Goal: Task Accomplishment & Management: Complete application form

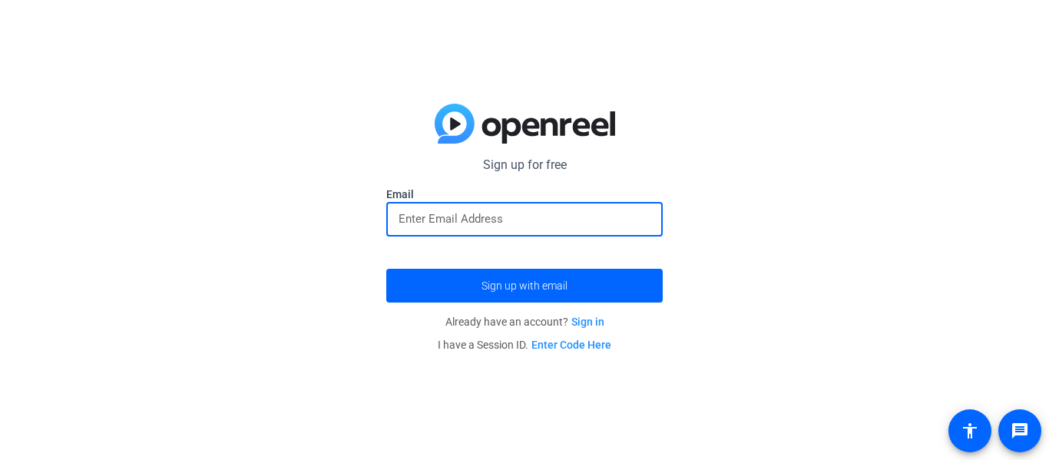
click at [501, 215] on input "email" at bounding box center [524, 219] width 252 height 18
type input "2028gwinkleman@bishopgarrigan.org"
click at [386, 269] on button "Sign up with email" at bounding box center [524, 286] width 276 height 34
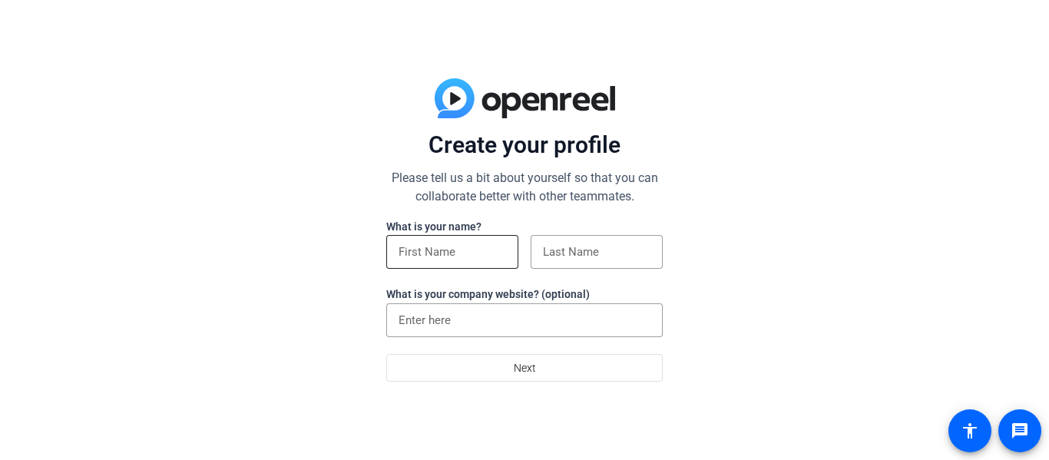
click at [451, 247] on input at bounding box center [451, 252] width 107 height 18
type input "g"
type input "="
click at [447, 256] on input at bounding box center [451, 252] width 107 height 18
type input "pal"
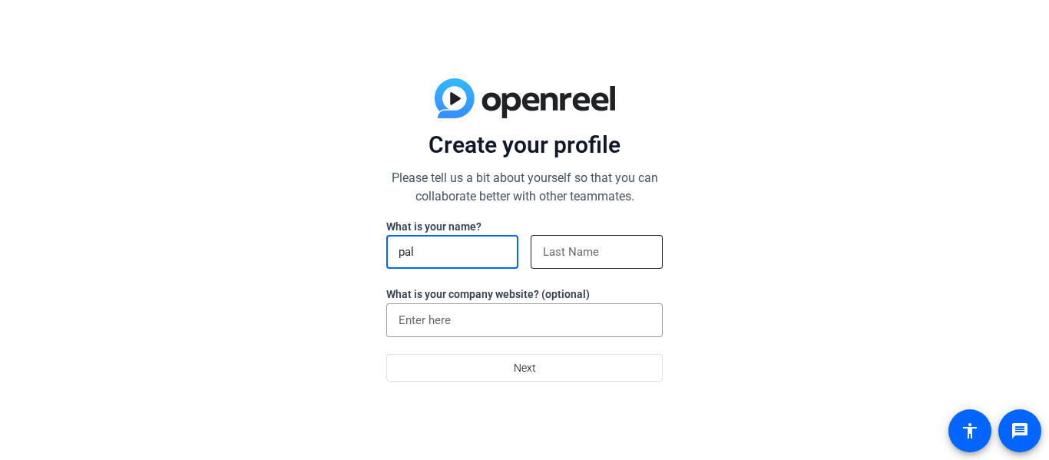
click at [564, 243] on input at bounding box center [596, 252] width 107 height 18
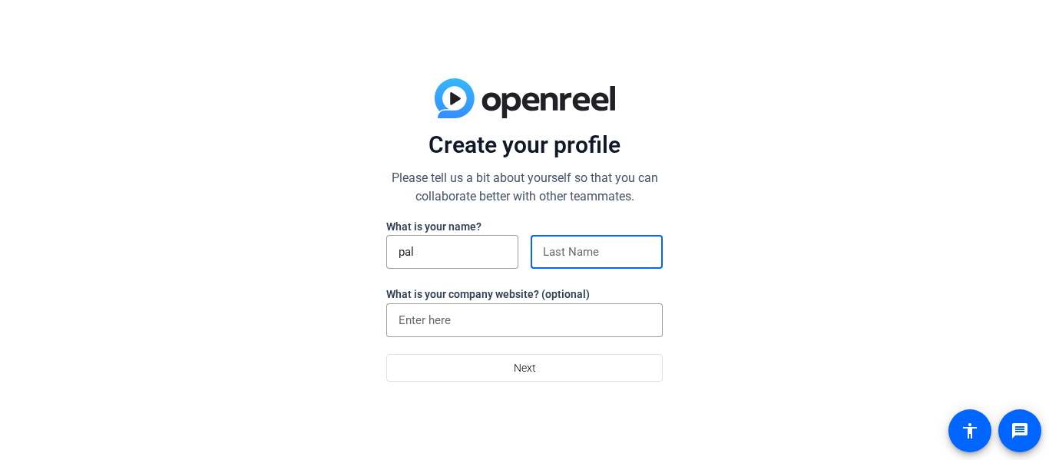
type input "[PERSON_NAME]"
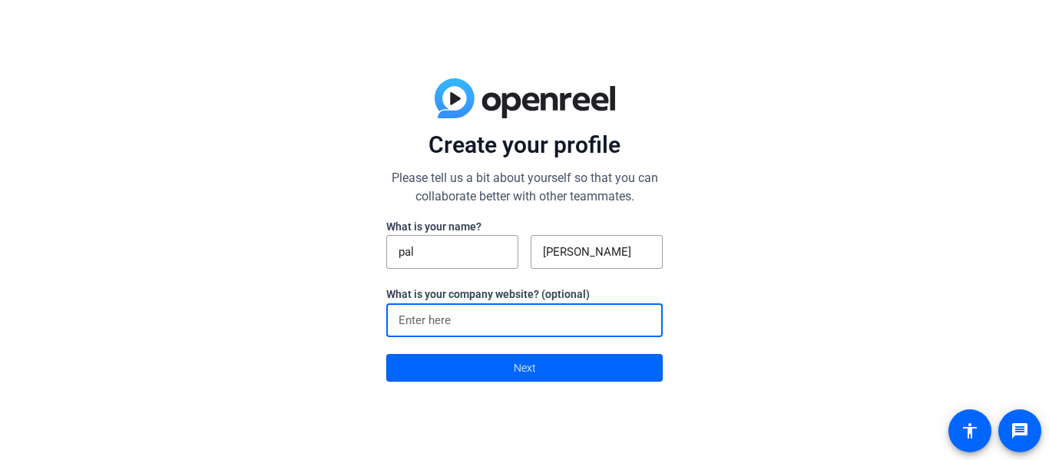
click at [504, 311] on input at bounding box center [524, 320] width 252 height 18
click at [497, 361] on span at bounding box center [524, 367] width 275 height 37
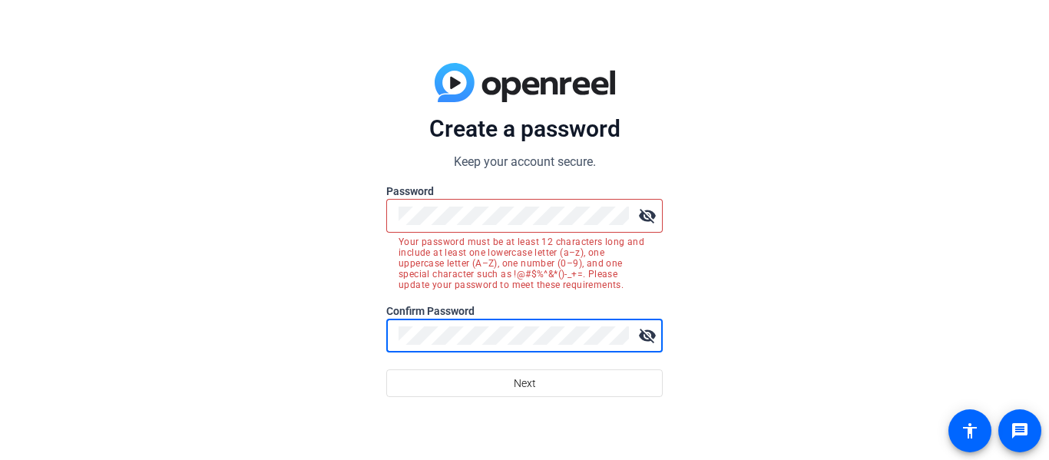
click at [649, 207] on mat-icon "visibility_off" at bounding box center [647, 215] width 31 height 31
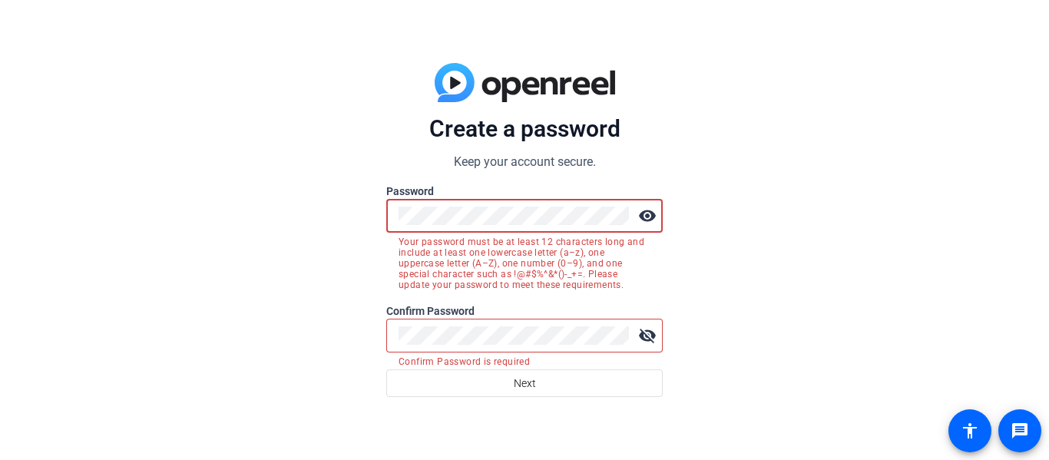
click at [352, 205] on div "Create a password Keep your account secure. Password visibility Your password m…" at bounding box center [524, 230] width 1049 height 460
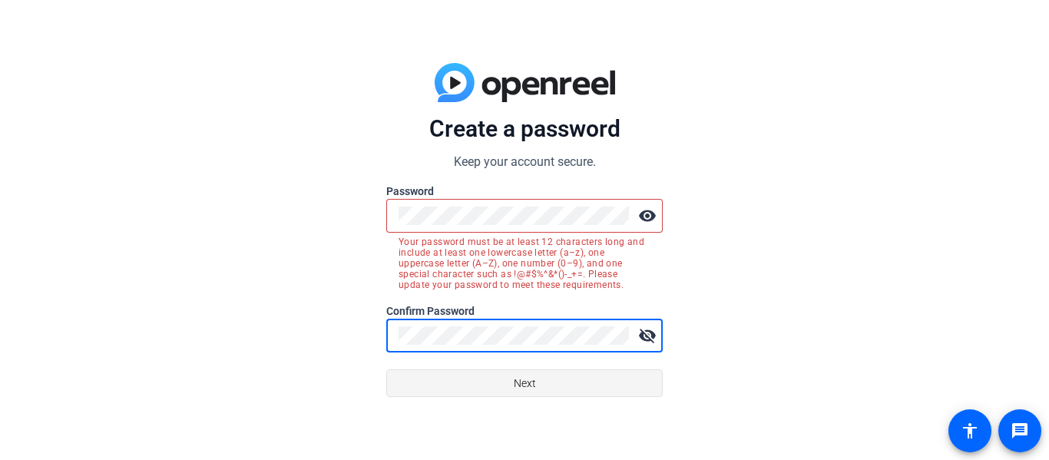
click at [474, 374] on span at bounding box center [524, 383] width 275 height 37
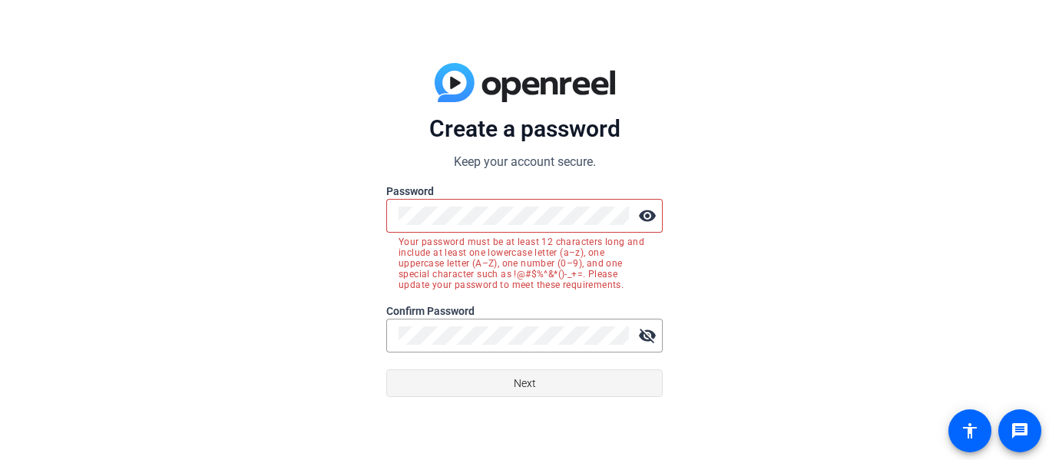
click at [474, 375] on span at bounding box center [524, 383] width 275 height 37
click at [522, 393] on span "Next" at bounding box center [525, 383] width 22 height 29
click at [642, 332] on mat-icon "visibility_off" at bounding box center [647, 335] width 31 height 31
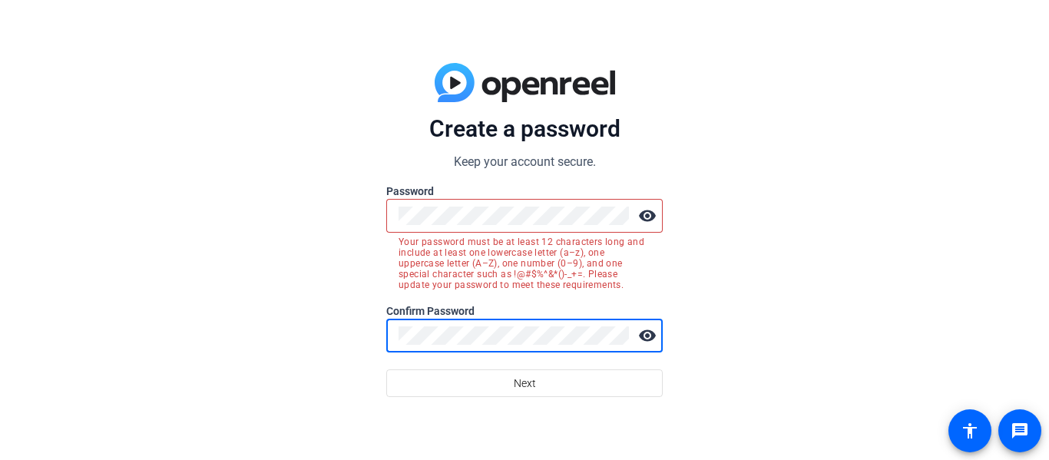
click at [639, 217] on mat-icon "visibility" at bounding box center [647, 215] width 31 height 31
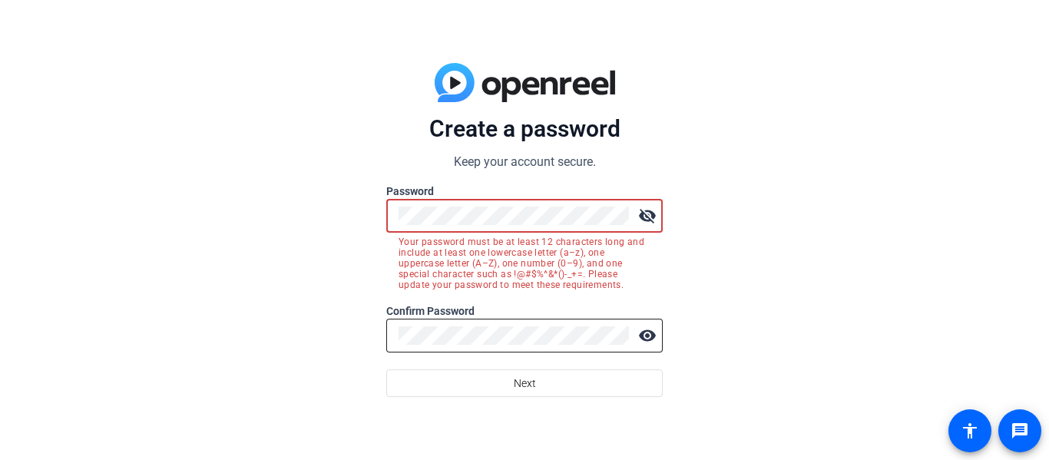
click at [649, 346] on mat-icon "visibility" at bounding box center [647, 335] width 31 height 31
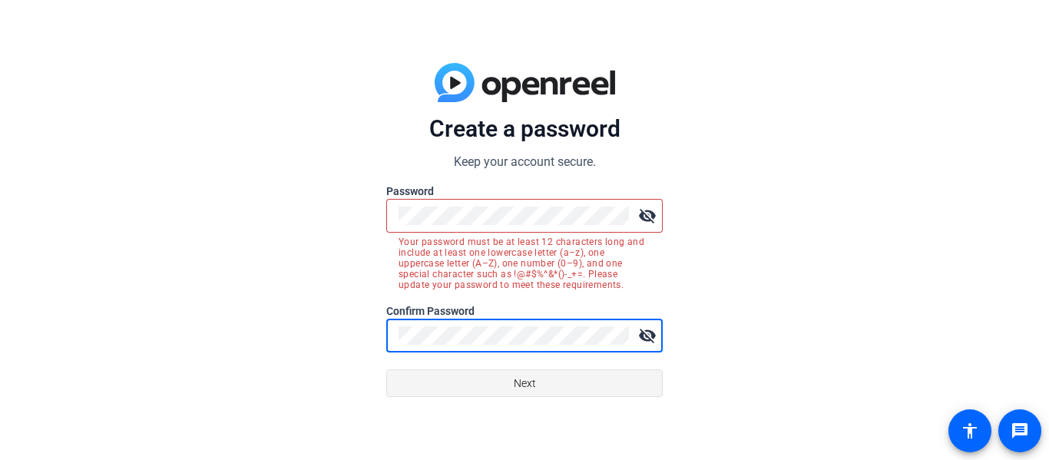
click at [564, 387] on span at bounding box center [524, 383] width 275 height 37
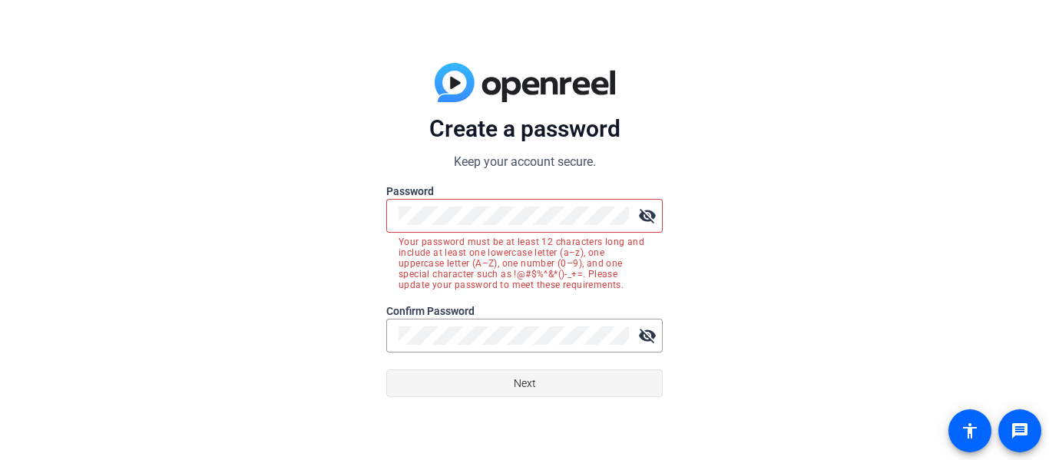
click at [564, 387] on span at bounding box center [524, 383] width 275 height 37
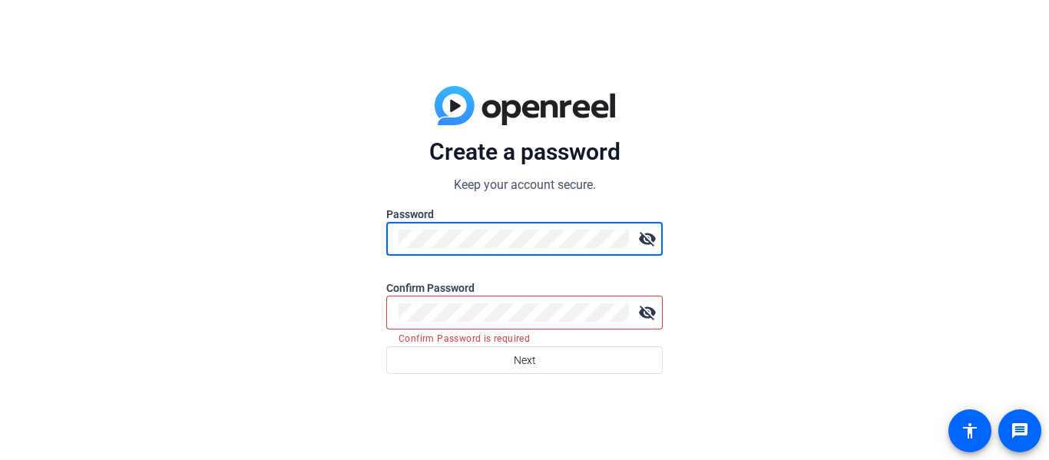
click at [306, 254] on div "Create a password Keep your account secure. Password visibility_off Confirm Pas…" at bounding box center [524, 230] width 1049 height 460
click at [492, 334] on mat-error "Confirm Password is required" at bounding box center [524, 337] width 252 height 17
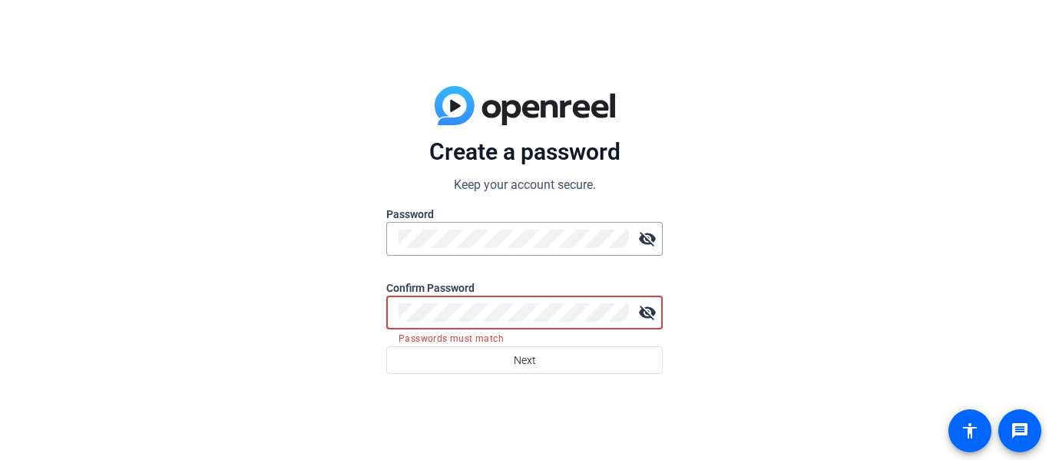
click at [651, 310] on mat-icon "visibility_off" at bounding box center [647, 312] width 31 height 31
click at [650, 236] on mat-icon "visibility_off" at bounding box center [647, 238] width 31 height 31
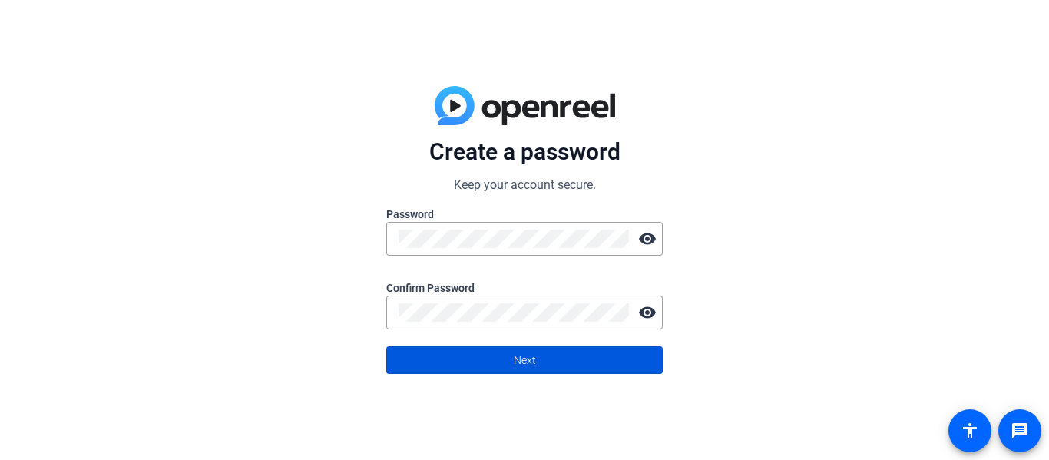
click at [518, 358] on span "Next" at bounding box center [525, 359] width 22 height 29
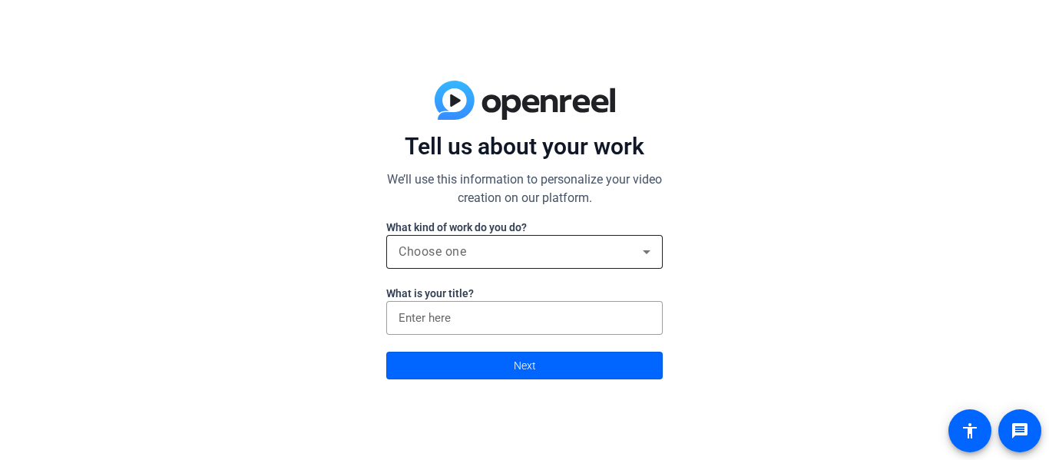
click at [491, 250] on div "Choose one" at bounding box center [520, 252] width 244 height 18
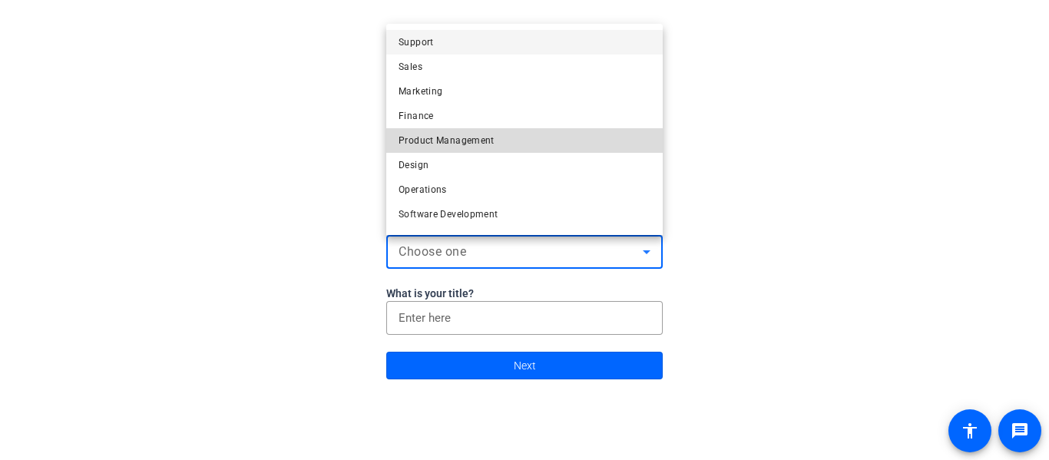
click at [511, 144] on mat-option "Product Management" at bounding box center [524, 140] width 276 height 25
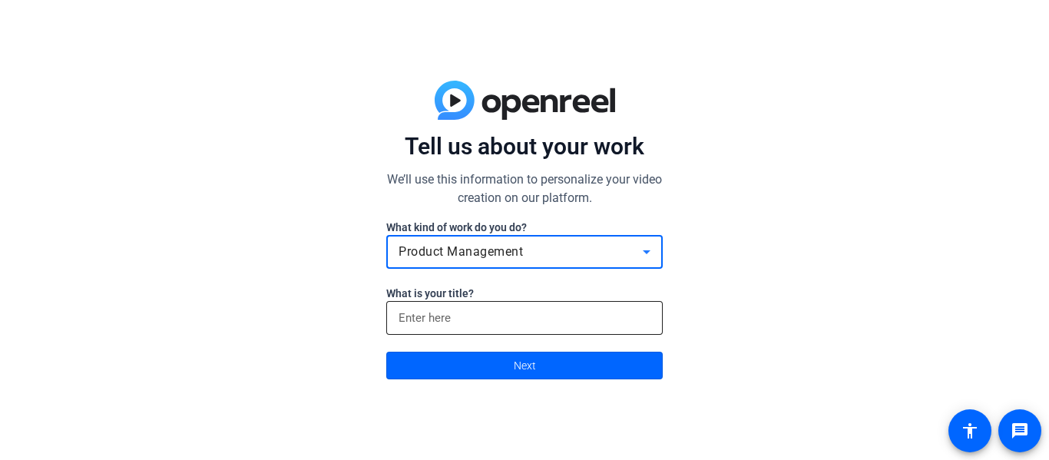
click at [506, 319] on input at bounding box center [524, 318] width 252 height 18
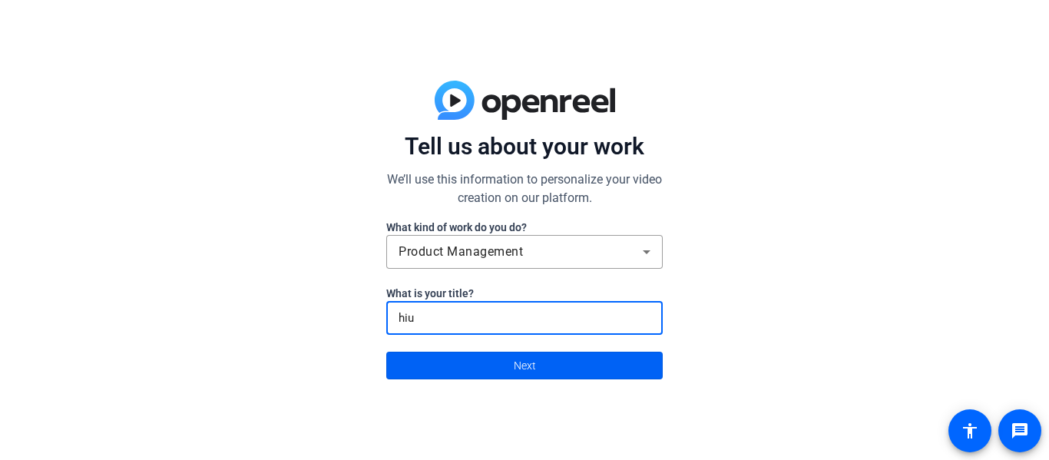
type input "hiu"
click at [505, 356] on span at bounding box center [524, 365] width 275 height 37
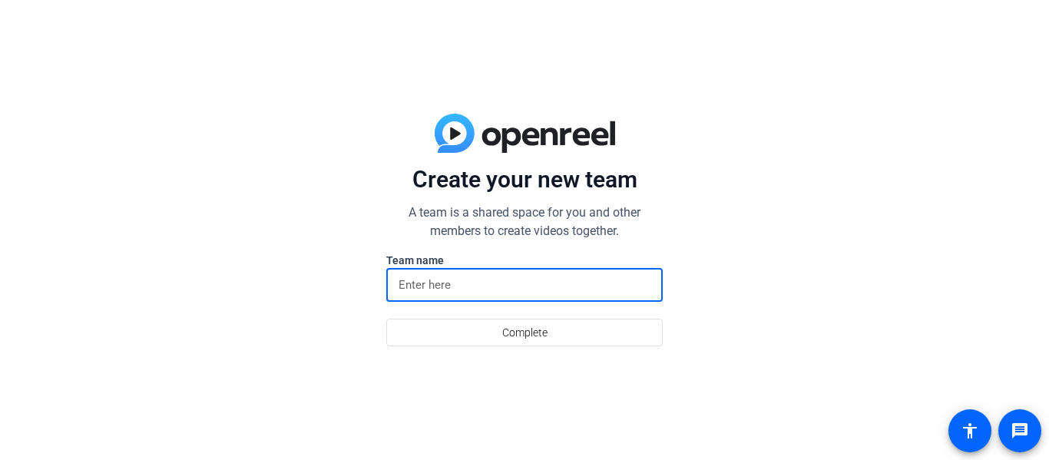
click at [491, 280] on input at bounding box center [524, 285] width 252 height 18
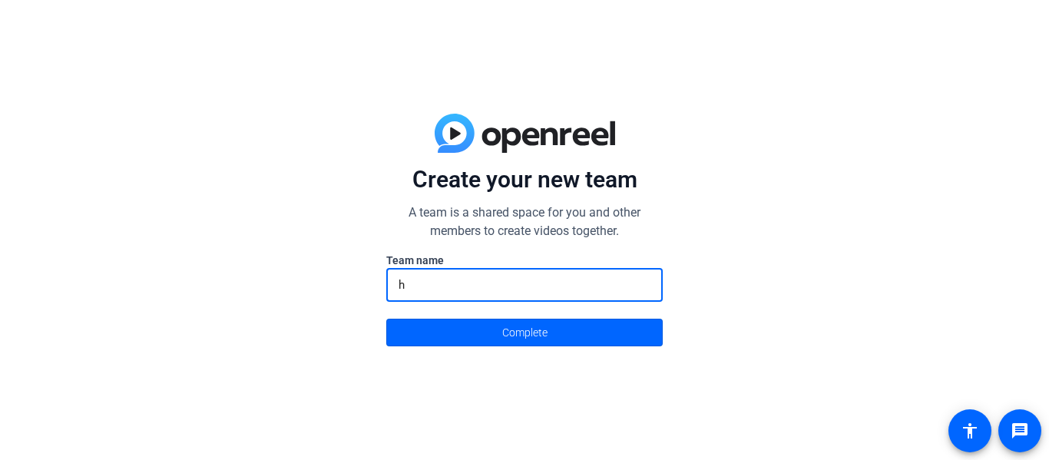
type input "h"
click at [386, 319] on button "Complete" at bounding box center [524, 333] width 276 height 28
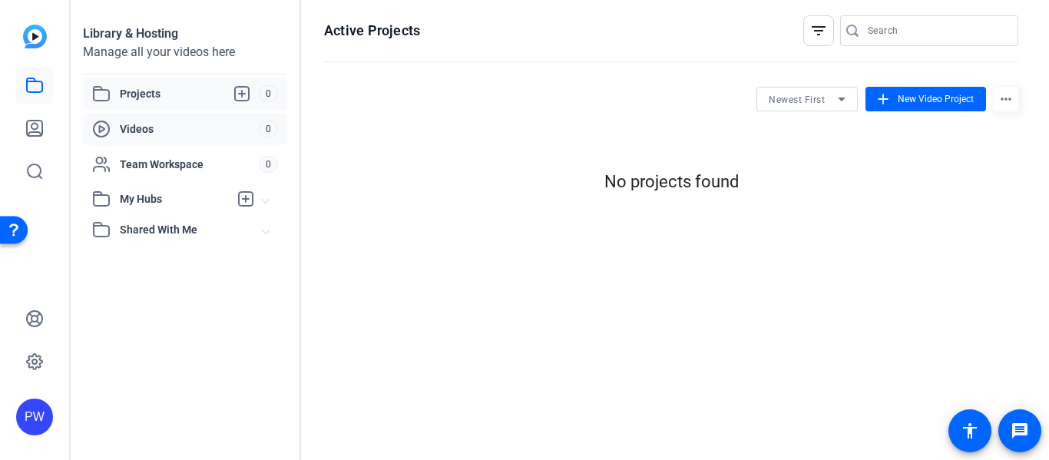
click at [167, 124] on span "Videos" at bounding box center [189, 128] width 139 height 15
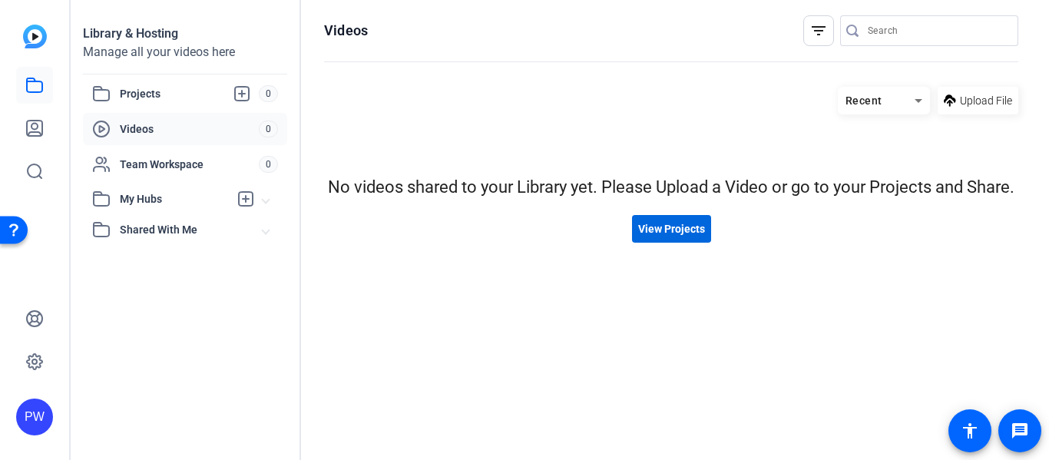
click at [678, 223] on span "View Projects" at bounding box center [671, 229] width 67 height 16
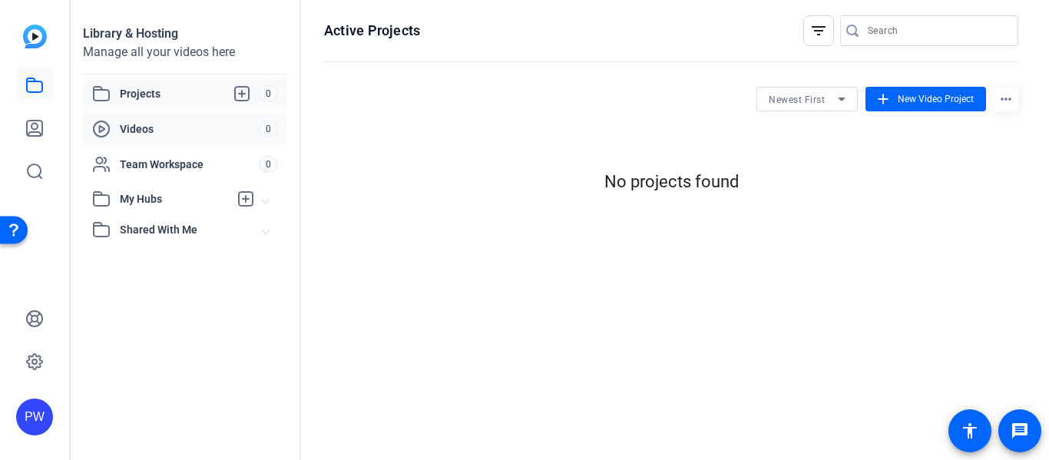
click at [154, 116] on div "Videos 0" at bounding box center [185, 129] width 204 height 32
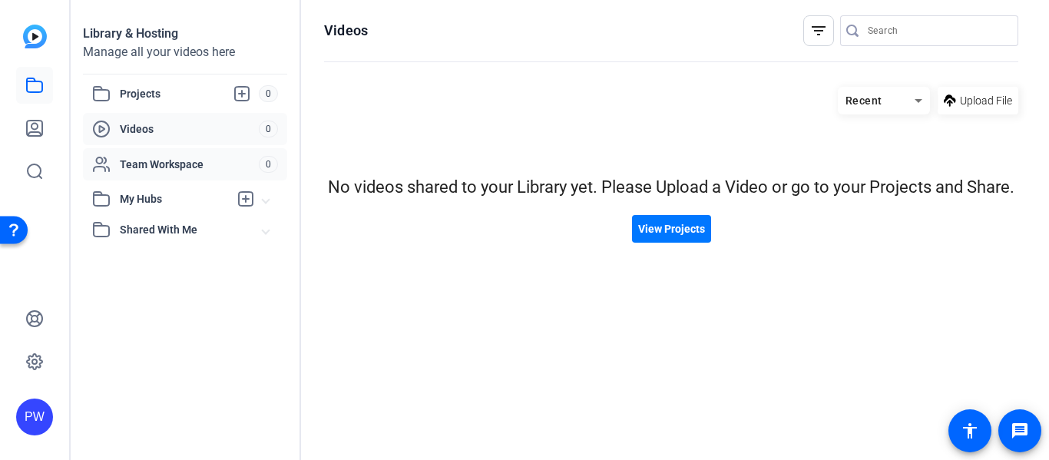
click at [134, 169] on span "Team Workspace" at bounding box center [189, 164] width 139 height 15
click at [38, 132] on icon at bounding box center [34, 128] width 15 height 15
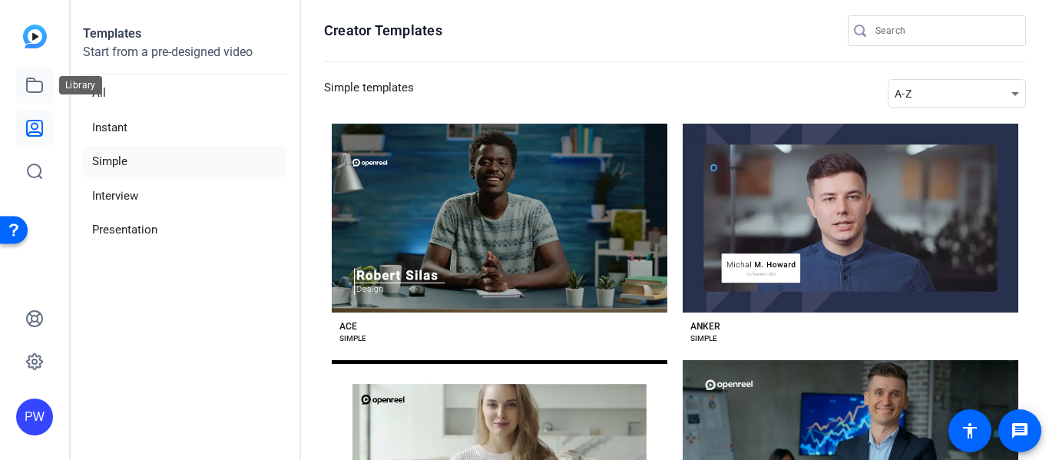
click at [25, 94] on link at bounding box center [34, 85] width 37 height 37
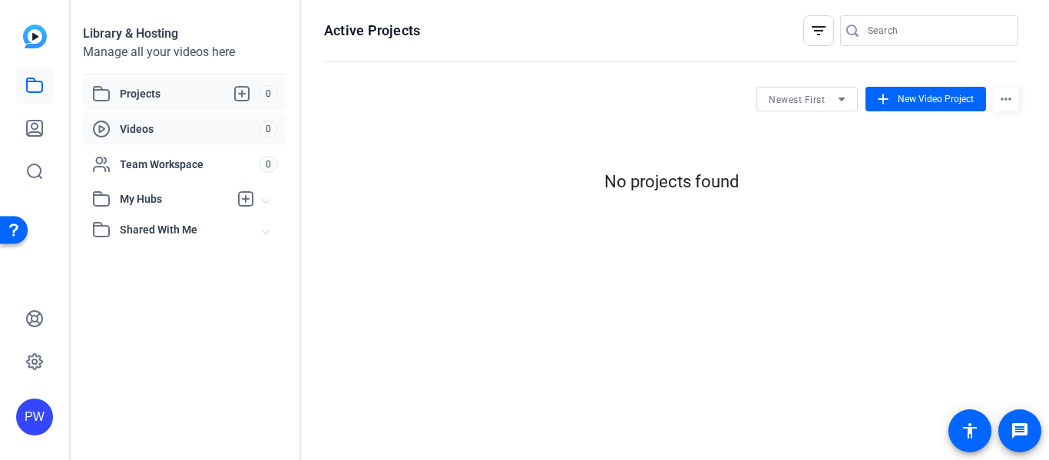
click at [139, 131] on span "Videos" at bounding box center [189, 128] width 139 height 15
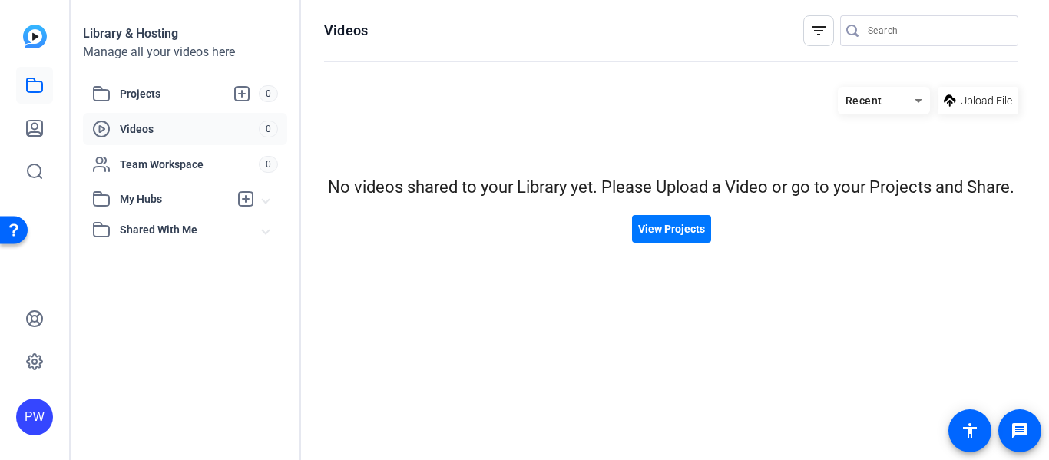
click at [658, 250] on hosting-listing "Recent Upload File No videos shared to your Library yet. Please Upload a Video …" at bounding box center [671, 258] width 694 height 358
